Goal: Information Seeking & Learning: Compare options

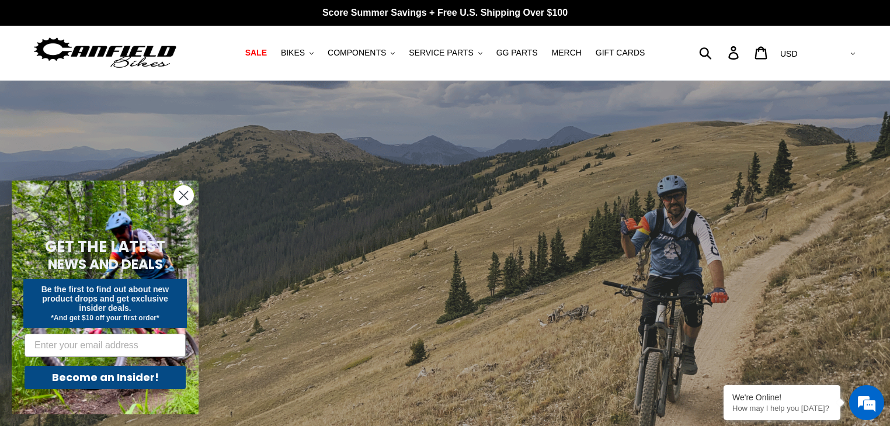
click at [183, 198] on circle "Close dialog" at bounding box center [183, 195] width 19 height 19
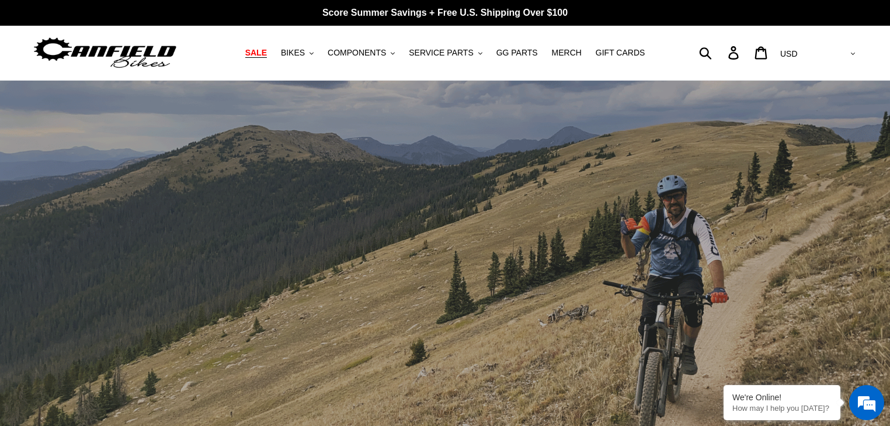
click at [267, 51] on span "SALE" at bounding box center [256, 53] width 22 height 10
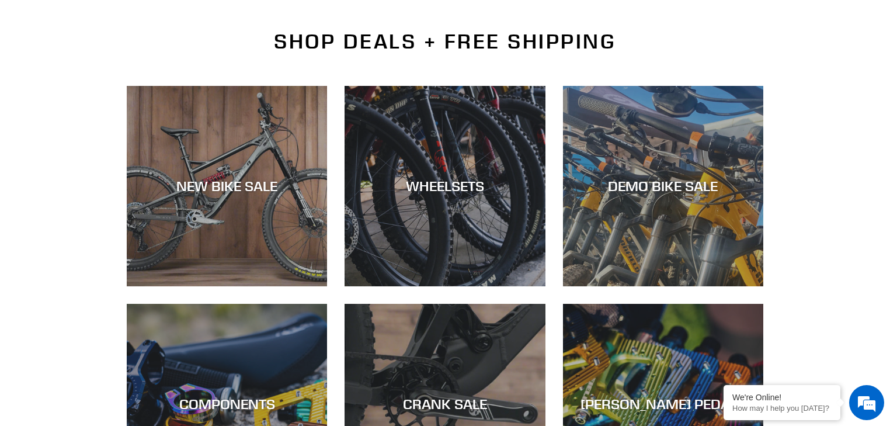
scroll to position [280, 0]
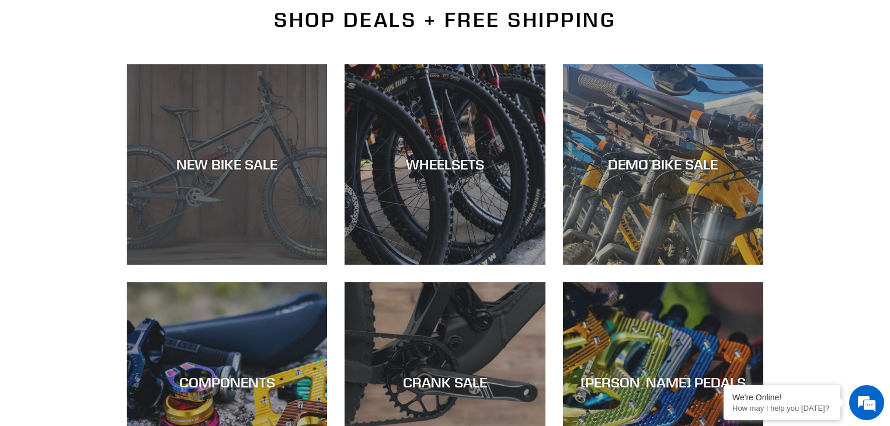
click at [231, 158] on div "NEW BIKE SALE" at bounding box center [227, 164] width 200 height 17
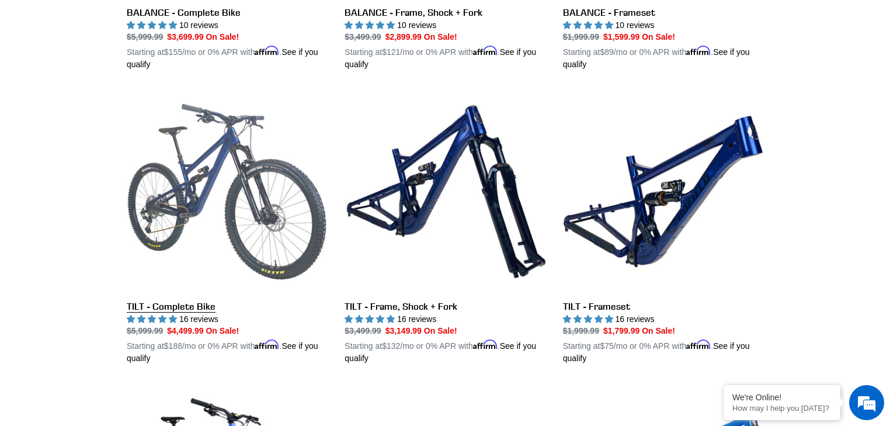
scroll to position [1448, 0]
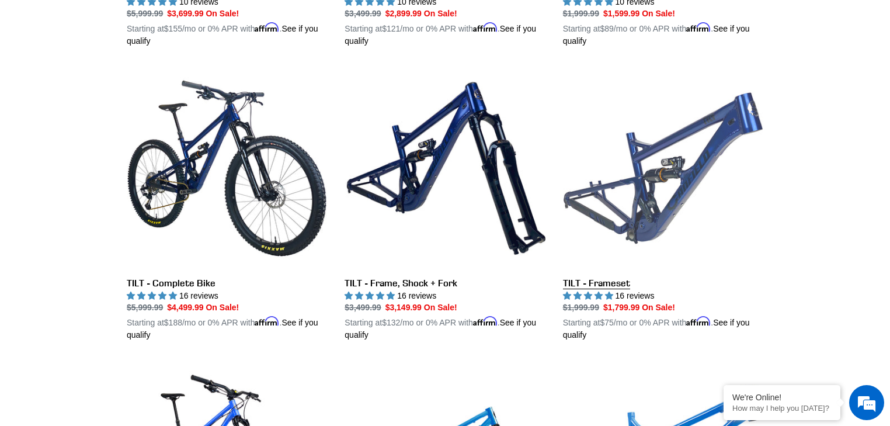
click at [642, 140] on link "TILT - Frameset" at bounding box center [663, 204] width 200 height 273
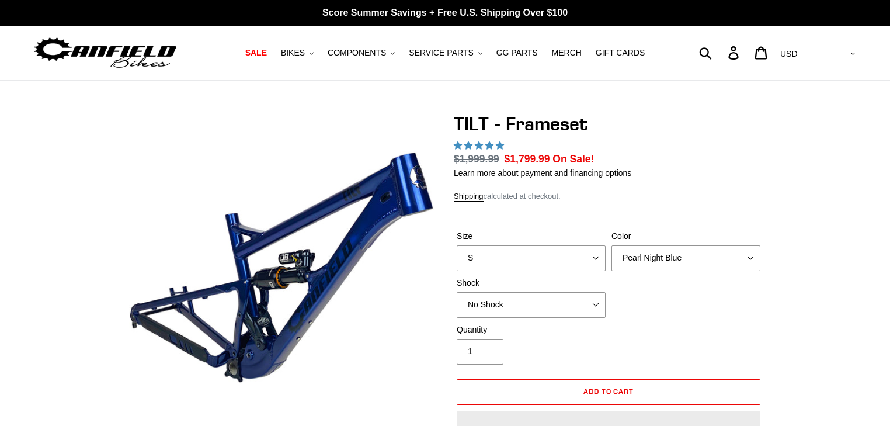
select select "highest-rating"
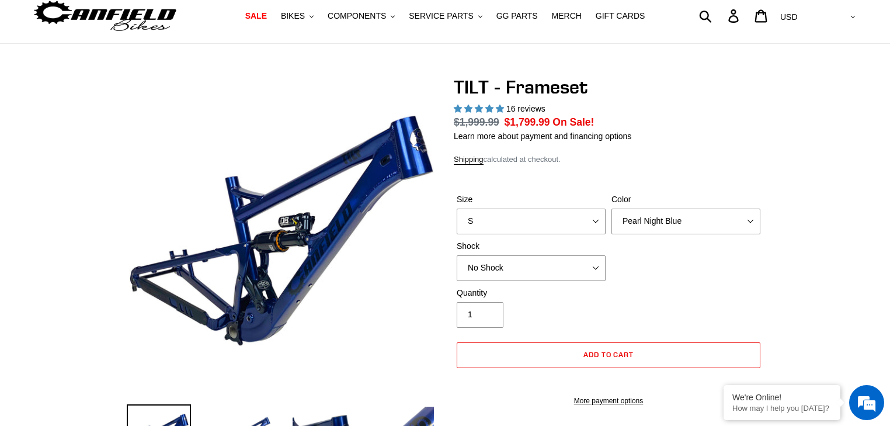
scroll to position [93, 0]
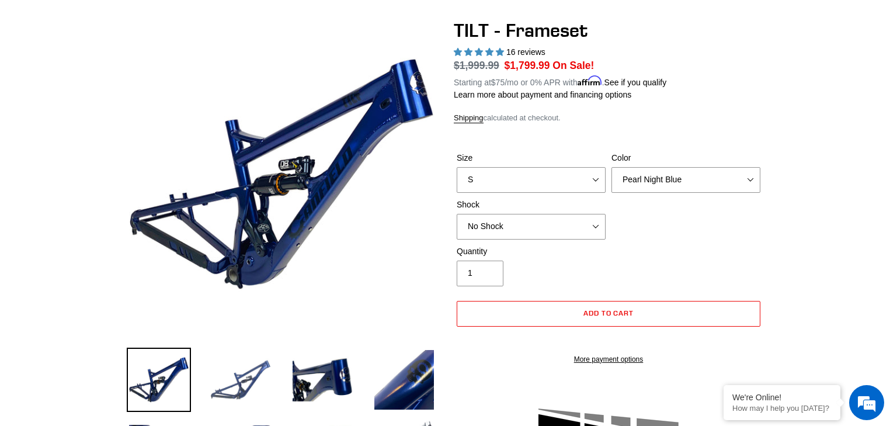
click at [232, 378] on img at bounding box center [240, 379] width 64 height 64
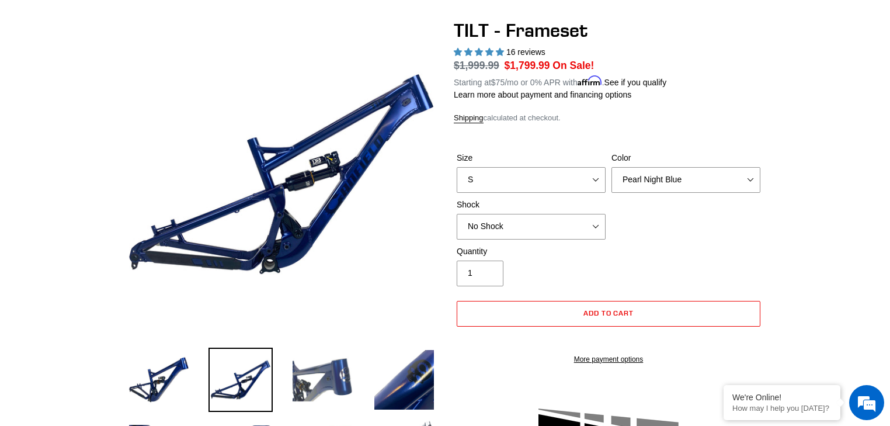
click at [343, 383] on img at bounding box center [322, 379] width 64 height 64
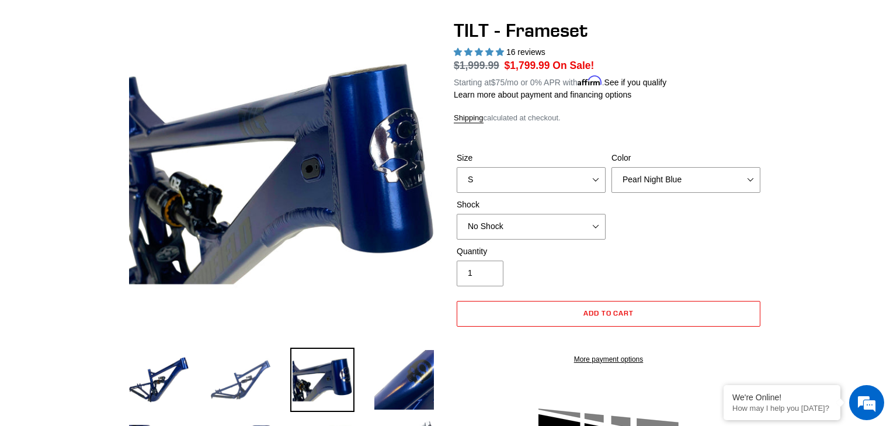
scroll to position [0, 0]
click at [244, 387] on img at bounding box center [240, 379] width 64 height 64
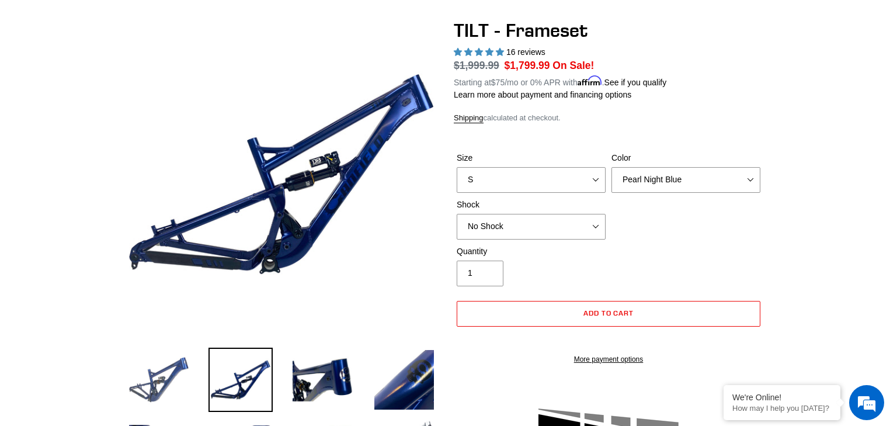
click at [135, 364] on img at bounding box center [159, 379] width 64 height 64
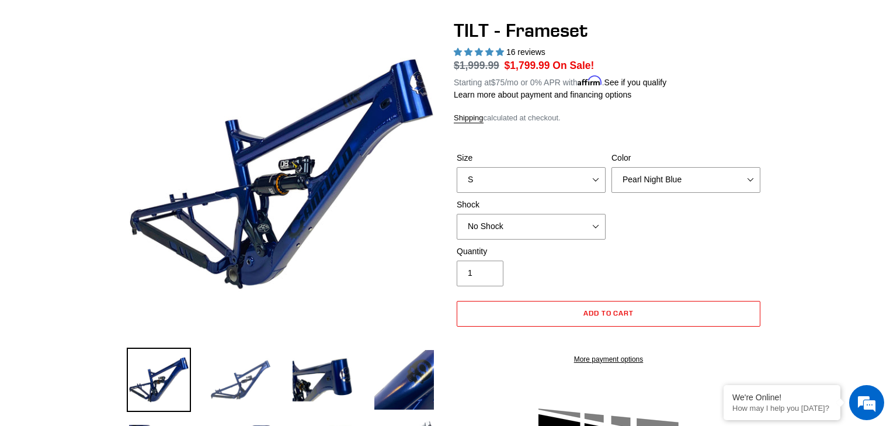
click at [239, 387] on img at bounding box center [240, 379] width 64 height 64
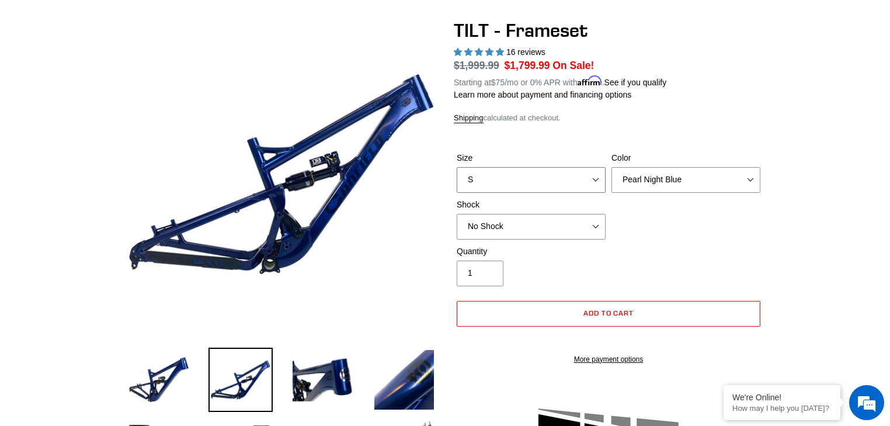
click at [573, 168] on select "S M L XL" at bounding box center [531, 180] width 149 height 26
select select "L"
click at [457, 167] on select "S M L XL" at bounding box center [531, 180] width 149 height 26
click at [559, 215] on select "No Shock Cane Creek DB Kitsuma Air RockShox Deluxe Ultimate Fox FLOAT X EXT Sto…" at bounding box center [531, 227] width 149 height 26
click at [457, 214] on select "No Shock Cane Creek DB Kitsuma Air RockShox Deluxe Ultimate Fox FLOAT X EXT Sto…" at bounding box center [531, 227] width 149 height 26
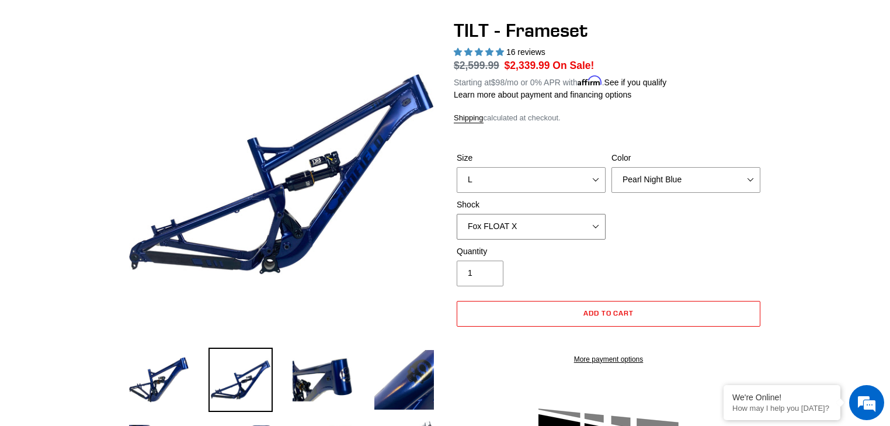
click at [520, 221] on select "No Shock Cane Creek DB Kitsuma Air RockShox Deluxe Ultimate Fox FLOAT X EXT Sto…" at bounding box center [531, 227] width 149 height 26
click at [457, 214] on select "No Shock Cane Creek DB Kitsuma Air RockShox Deluxe Ultimate Fox FLOAT X EXT Sto…" at bounding box center [531, 227] width 149 height 26
click at [531, 217] on select "No Shock Cane Creek DB Kitsuma Air RockShox Deluxe Ultimate Fox FLOAT X EXT Sto…" at bounding box center [531, 227] width 149 height 26
click at [457, 214] on select "No Shock Cane Creek DB Kitsuma Air RockShox Deluxe Ultimate Fox FLOAT X EXT Sto…" at bounding box center [531, 227] width 149 height 26
click at [531, 220] on select "No Shock Cane Creek DB Kitsuma Air RockShox Deluxe Ultimate Fox FLOAT X EXT Sto…" at bounding box center [531, 227] width 149 height 26
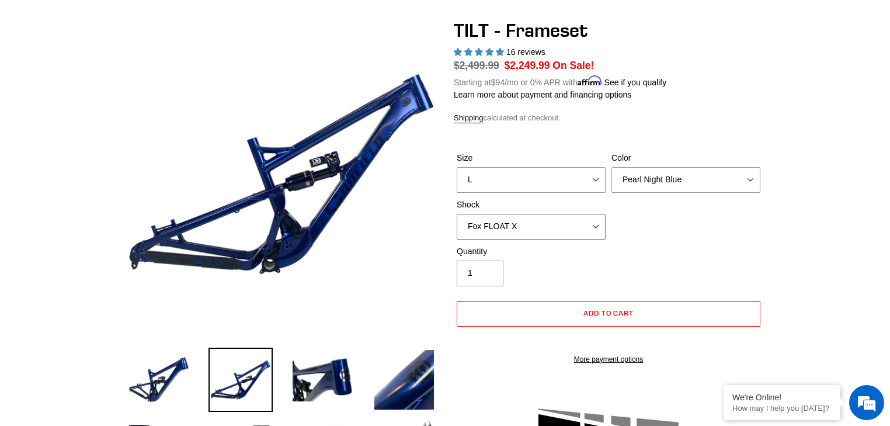
click at [457, 214] on select "No Shock Cane Creek DB Kitsuma Air RockShox Deluxe Ultimate Fox FLOAT X EXT Sto…" at bounding box center [531, 227] width 149 height 26
click at [521, 216] on select "No Shock Cane Creek DB Kitsuma Air RockShox Deluxe Ultimate Fox FLOAT X EXT Sto…" at bounding box center [531, 227] width 149 height 26
select select "EXT Storia Lok V3"
click at [457, 214] on select "No Shock Cane Creek DB Kitsuma Air RockShox Deluxe Ultimate Fox FLOAT X EXT Sto…" at bounding box center [531, 227] width 149 height 26
click at [315, 376] on img at bounding box center [322, 379] width 64 height 64
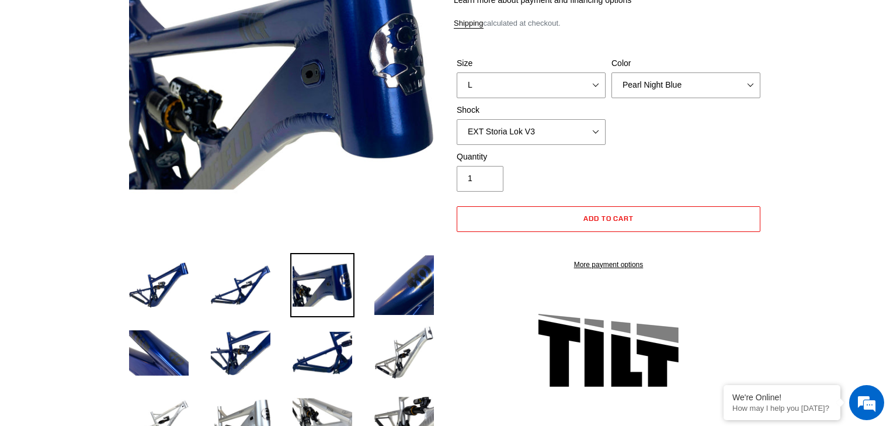
scroll to position [374, 0]
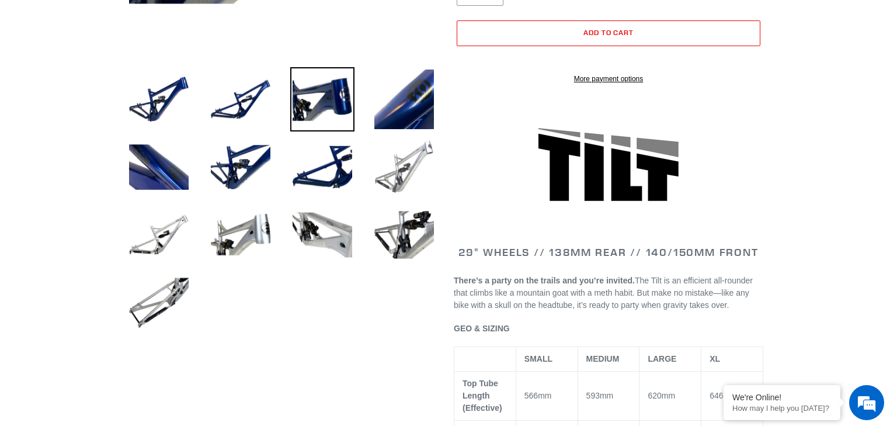
click at [392, 165] on img at bounding box center [404, 167] width 64 height 64
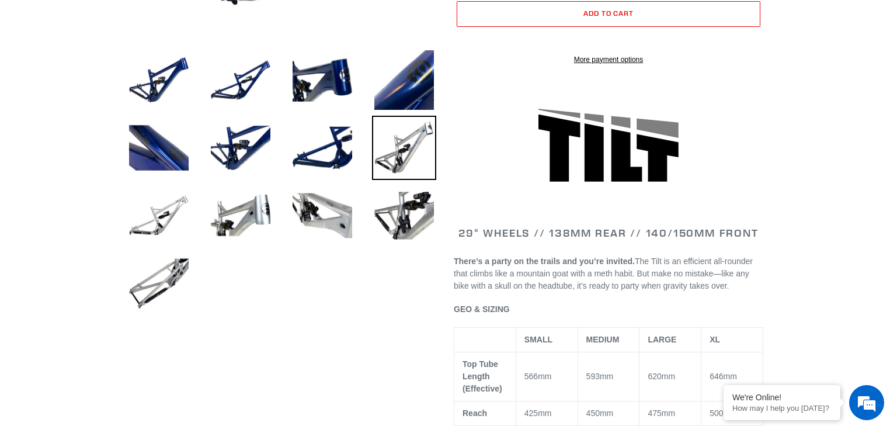
scroll to position [467, 0]
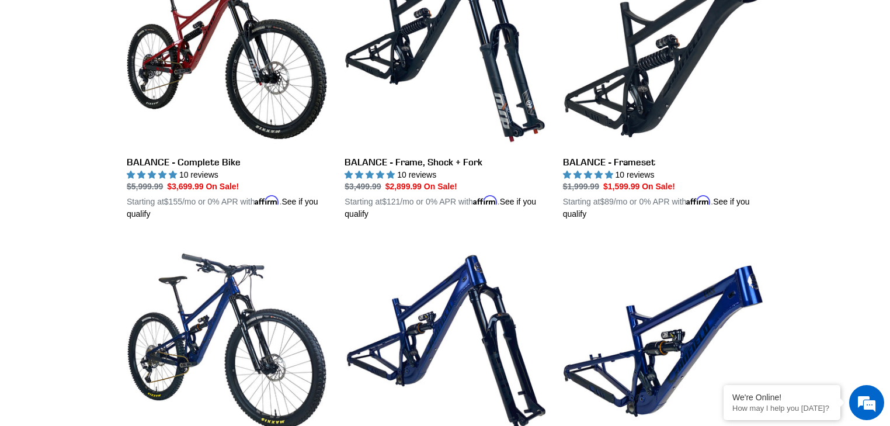
scroll to position [1229, 0]
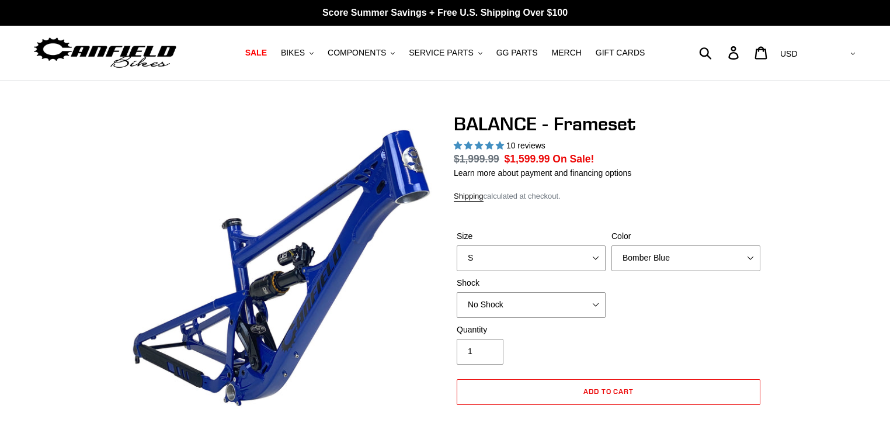
select select "highest-rating"
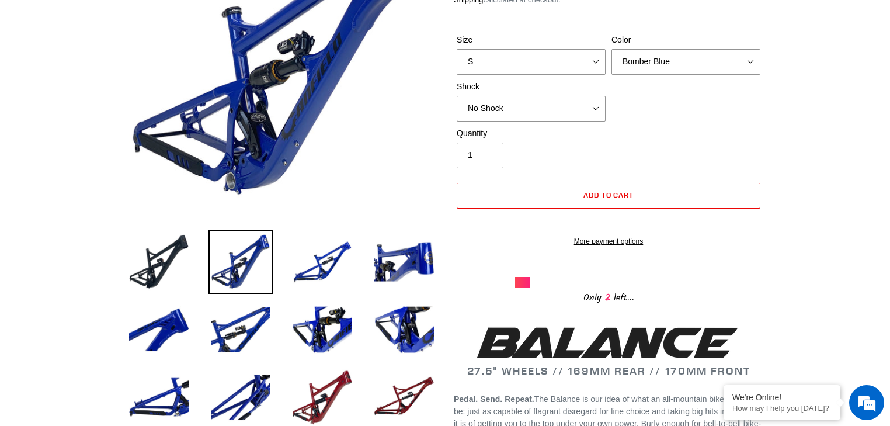
scroll to position [47, 0]
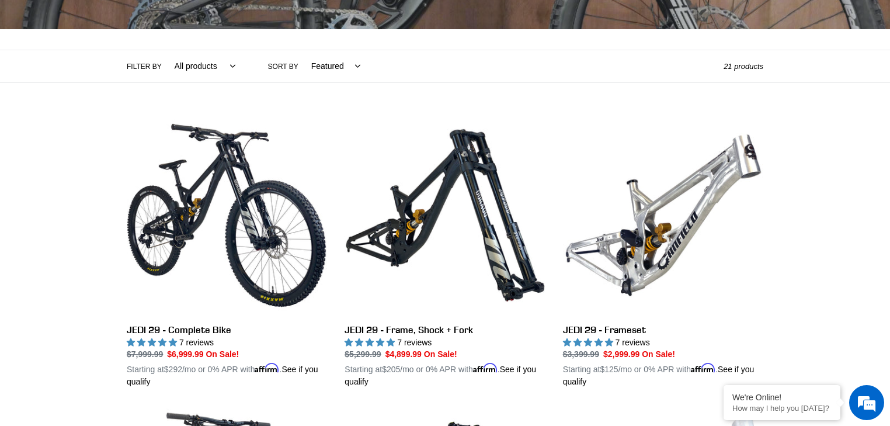
scroll to position [237, 0]
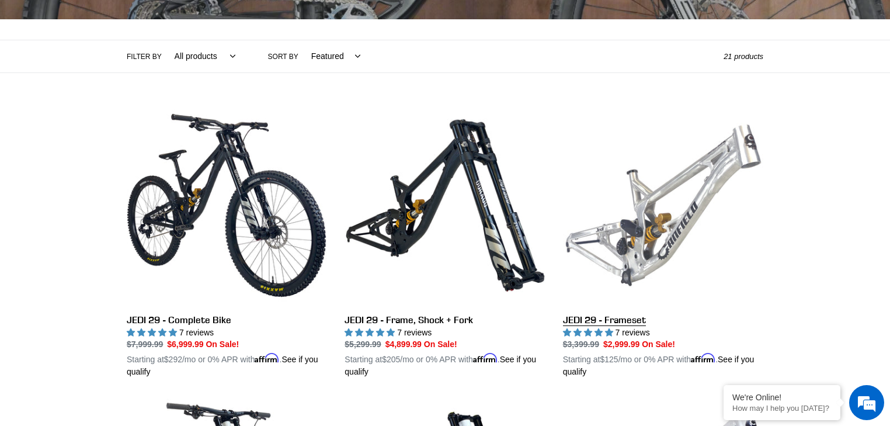
click at [669, 196] on link "JEDI 29 - Frameset" at bounding box center [663, 241] width 200 height 273
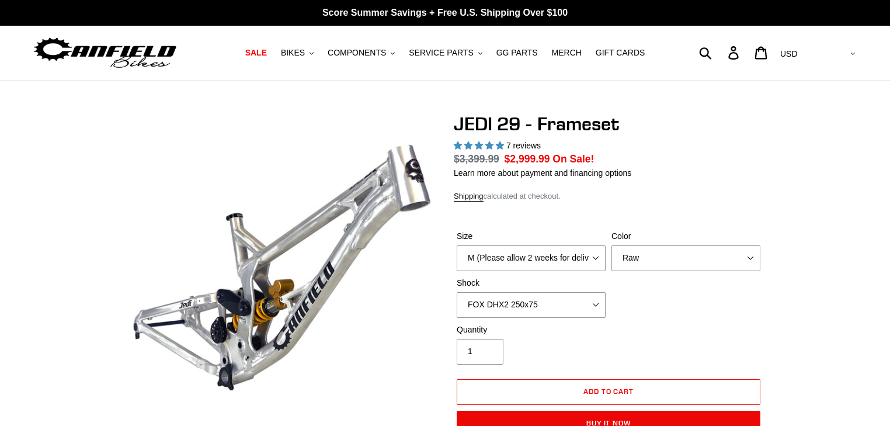
select select "highest-rating"
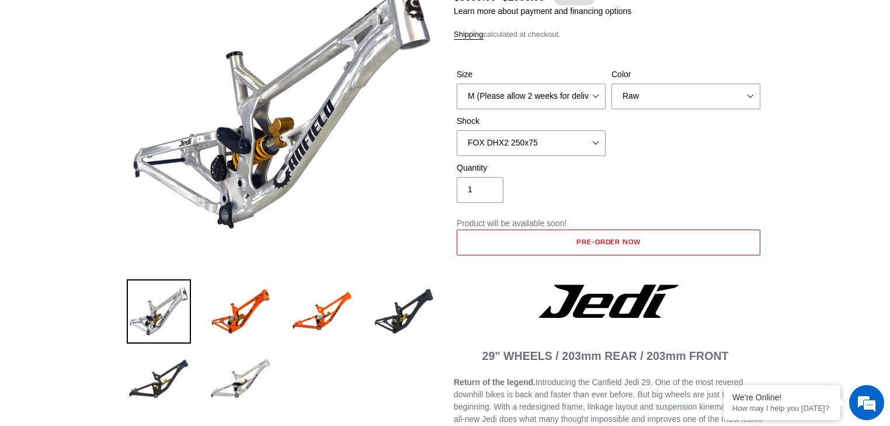
scroll to position [187, 0]
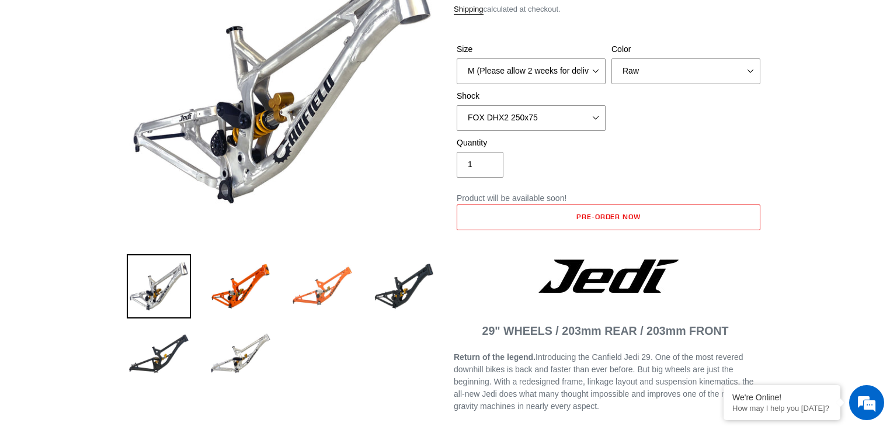
click at [321, 295] on img at bounding box center [322, 286] width 64 height 64
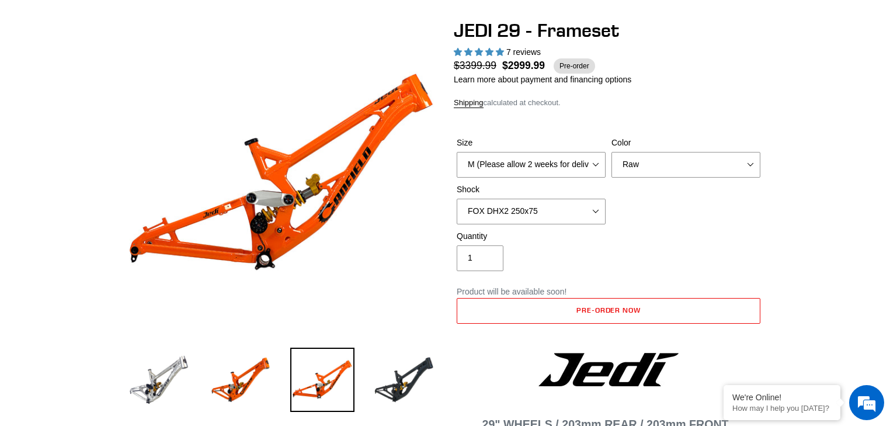
scroll to position [140, 0]
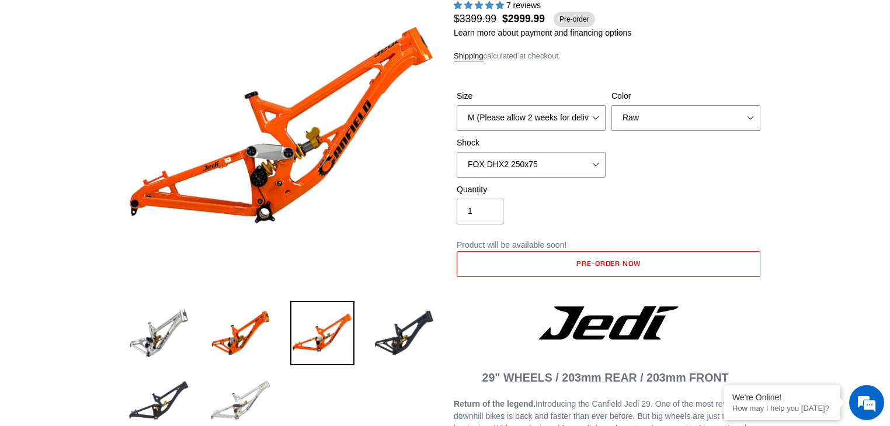
click at [243, 400] on img at bounding box center [240, 400] width 64 height 64
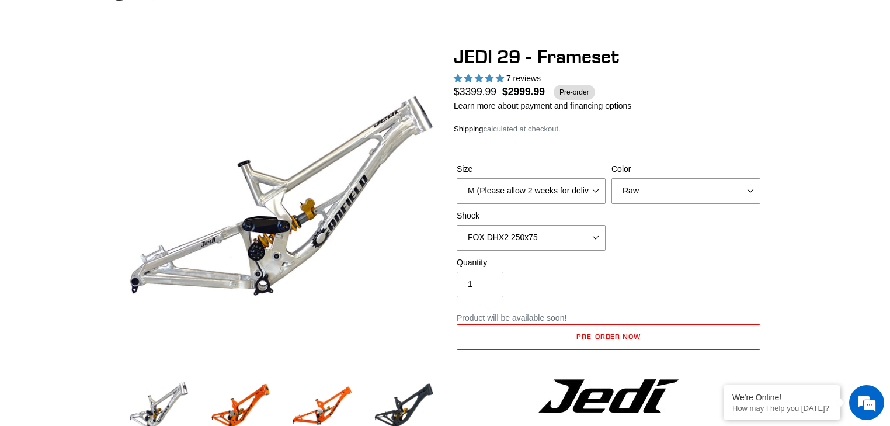
scroll to position [47, 0]
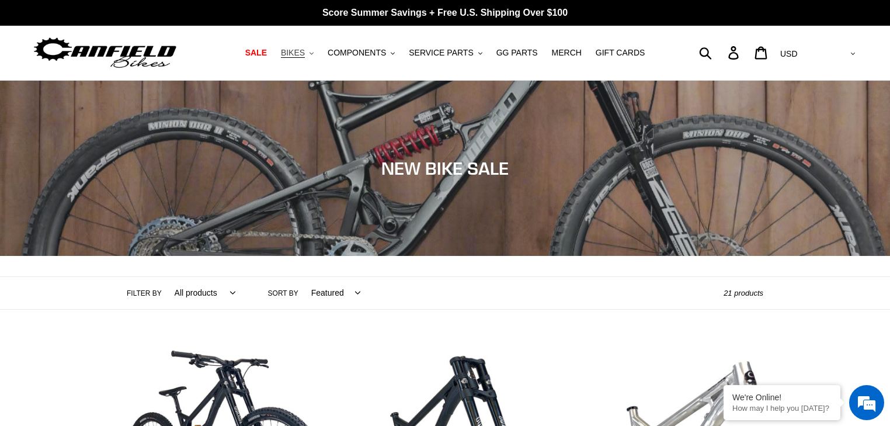
click at [304, 51] on span "BIKES" at bounding box center [293, 53] width 24 height 10
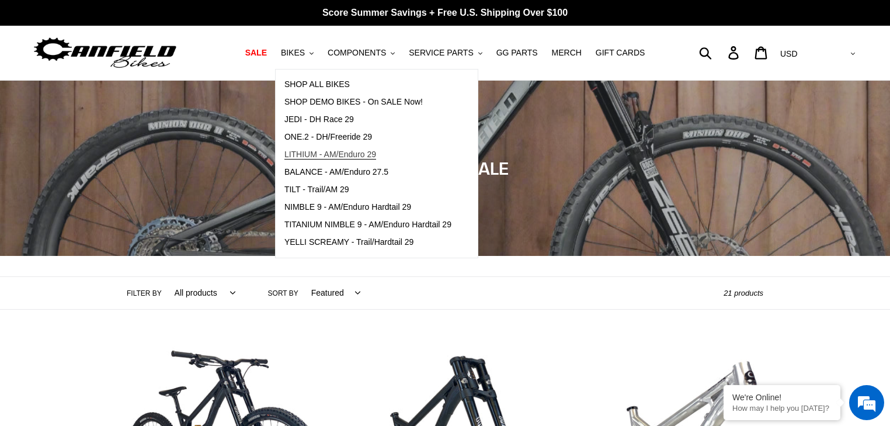
click at [354, 154] on span "LITHIUM - AM/Enduro 29" at bounding box center [330, 154] width 92 height 10
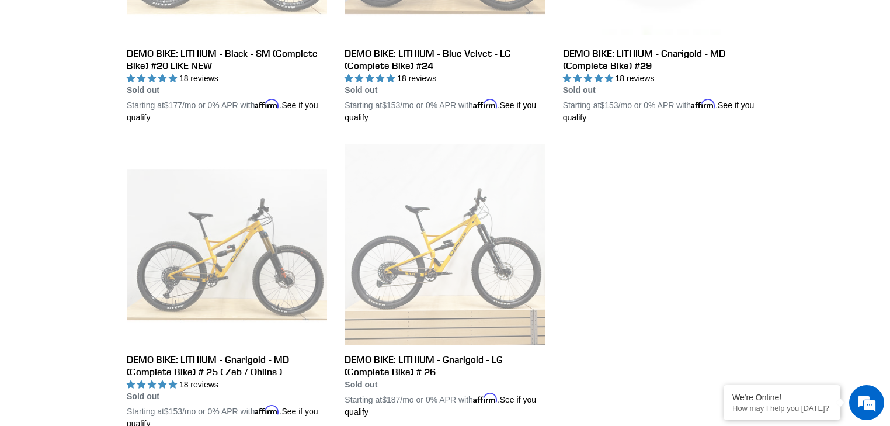
scroll to position [934, 0]
